Goal: Register for event/course

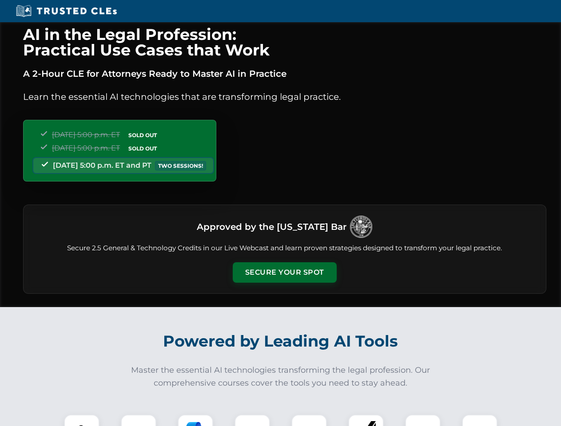
click at [284, 273] on button "Secure Your Spot" at bounding box center [285, 272] width 104 height 20
click at [82, 420] on img at bounding box center [82, 432] width 26 height 26
